Goal: Task Accomplishment & Management: Manage account settings

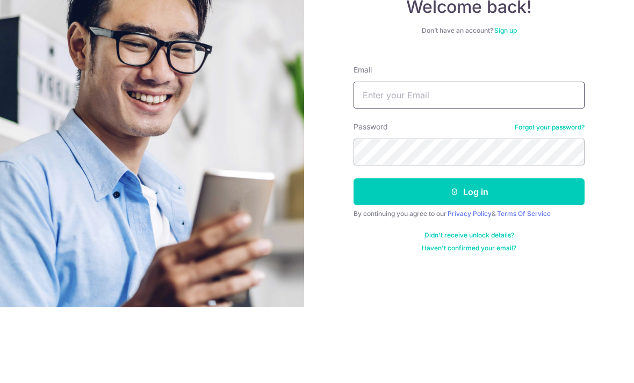
type input "[EMAIL_ADDRESS][DOMAIN_NAME]"
click at [469, 254] on button "Log in" at bounding box center [469, 267] width 231 height 27
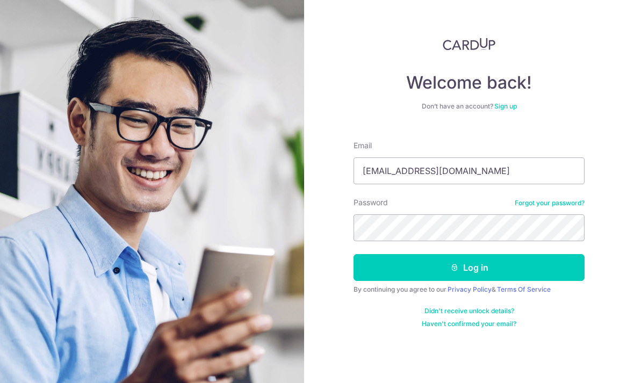
click at [571, 254] on button "Log in" at bounding box center [469, 267] width 231 height 27
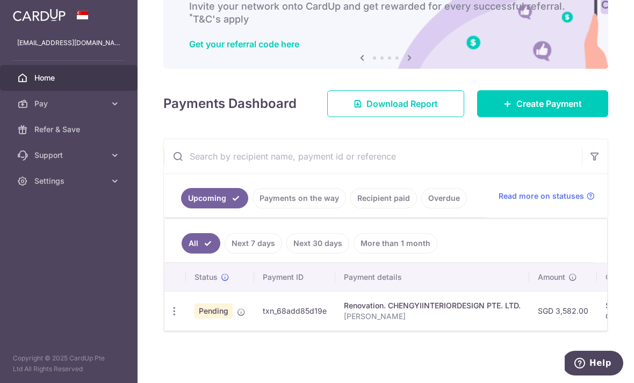
scroll to position [78, 0]
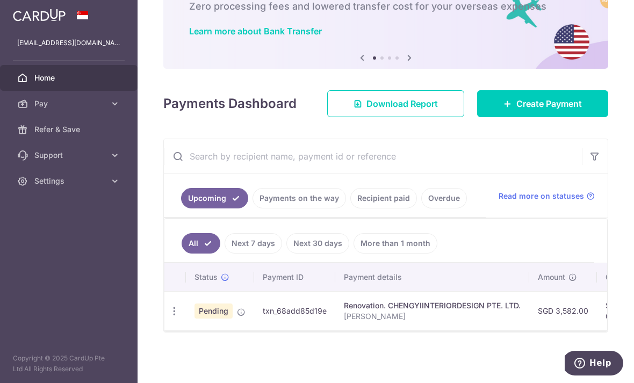
click at [169, 317] on icon "button" at bounding box center [174, 311] width 11 height 11
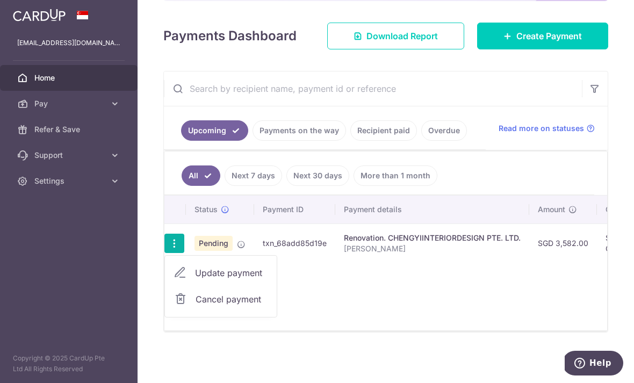
click at [195, 279] on span "Update payment" at bounding box center [231, 272] width 73 height 13
radio input "true"
type input "3,582.00"
type input "[DATE]"
type input "[PERSON_NAME]"
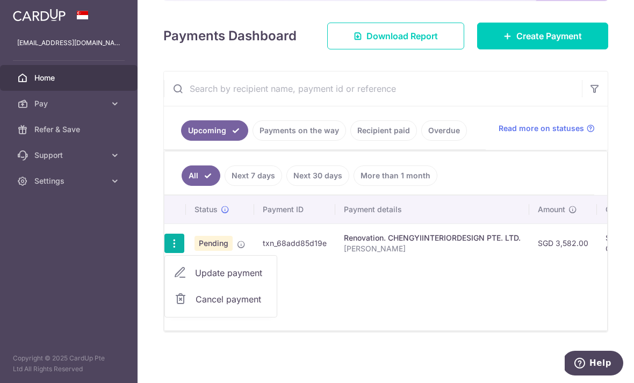
type input "Final 5%"
type input "CYID175"
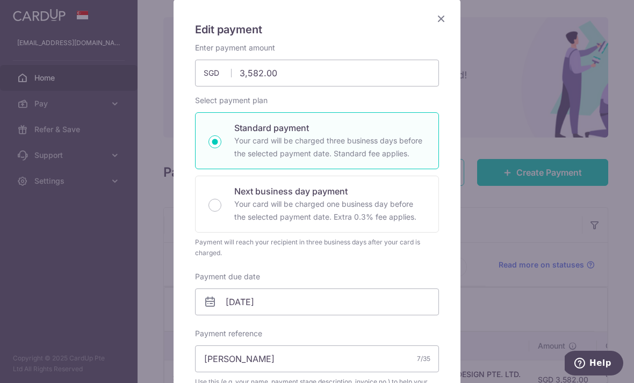
scroll to position [80, 0]
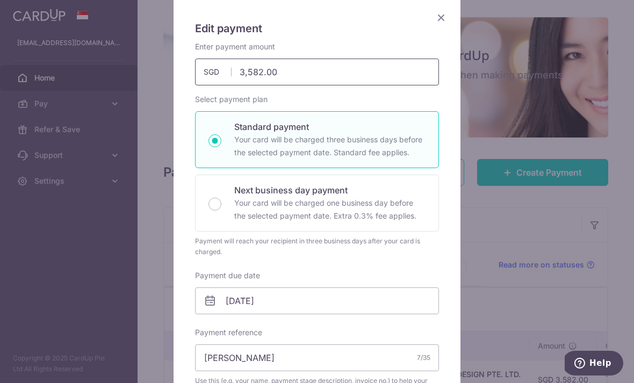
click at [350, 70] on input "3,582.00" at bounding box center [317, 72] width 244 height 27
type input "3"
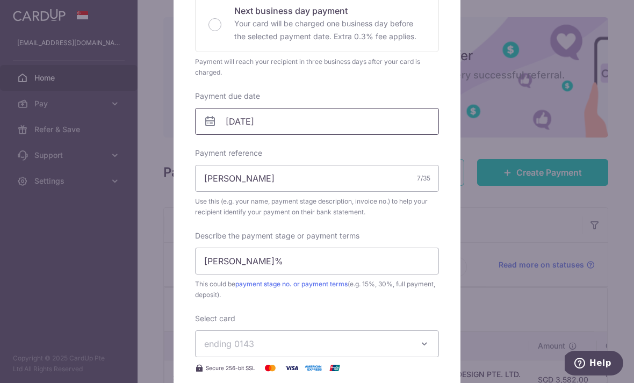
type input "85,512.00"
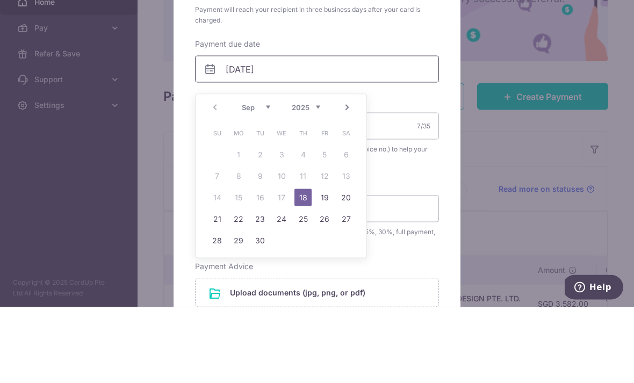
scroll to position [269, 0]
click at [428, 131] on input "18/09/2025" at bounding box center [317, 144] width 244 height 27
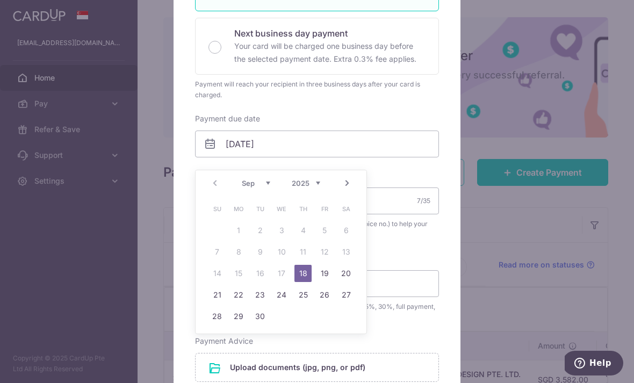
click at [305, 274] on link "18" at bounding box center [302, 273] width 17 height 17
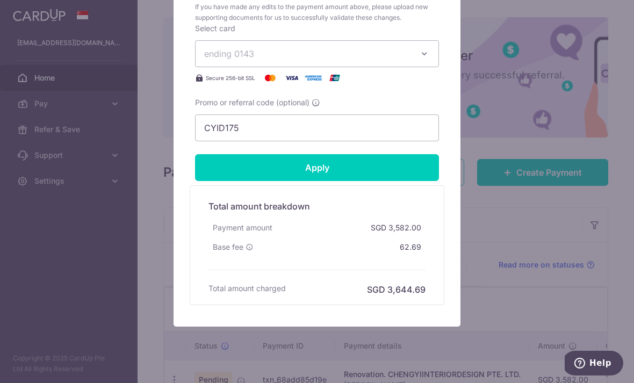
scroll to position [672, 0]
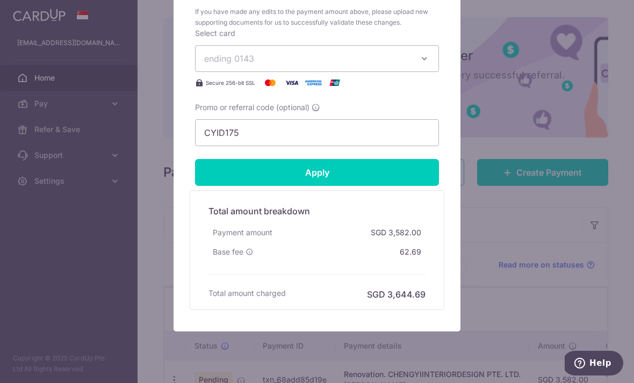
click at [429, 283] on div "Total amount breakdown Payment amount SGD 3,582.00 Base fee 62.69 Processing fe…" at bounding box center [317, 250] width 228 height 102
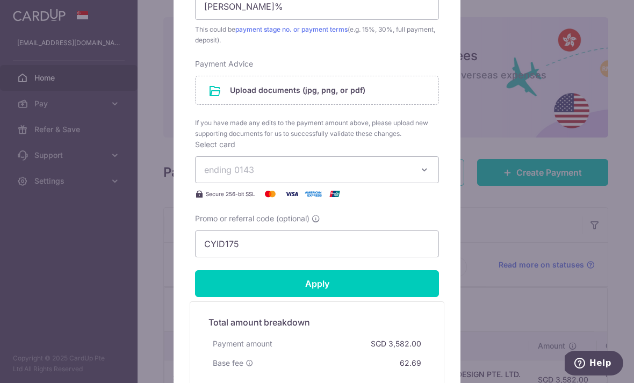
scroll to position [579, 0]
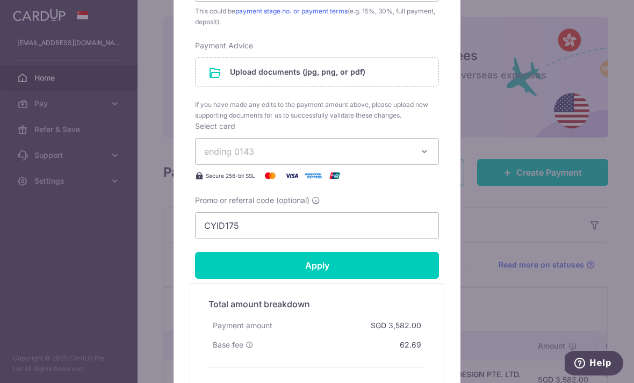
click at [412, 273] on input "Apply" at bounding box center [317, 265] width 244 height 27
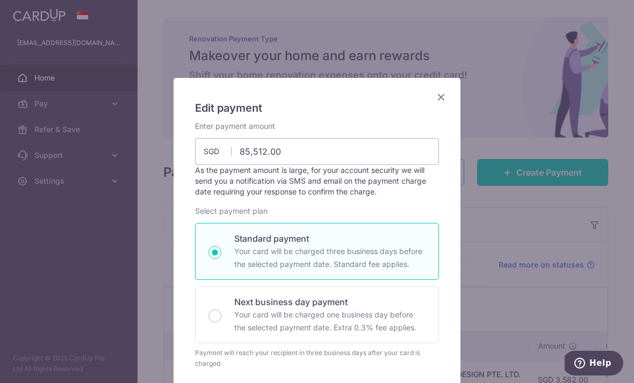
scroll to position [0, 0]
click at [447, 100] on icon "Close" at bounding box center [441, 96] width 13 height 13
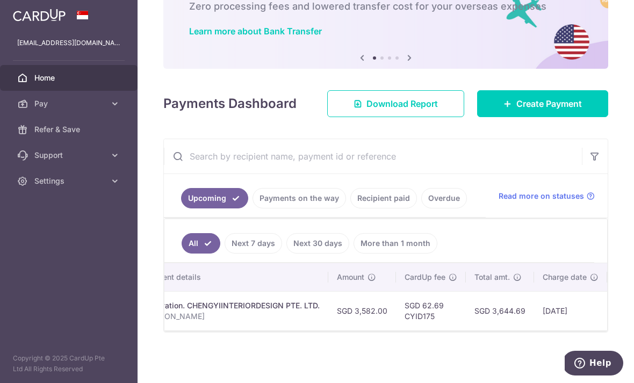
scroll to position [0, 200]
